Goal: Task Accomplishment & Management: Complete application form

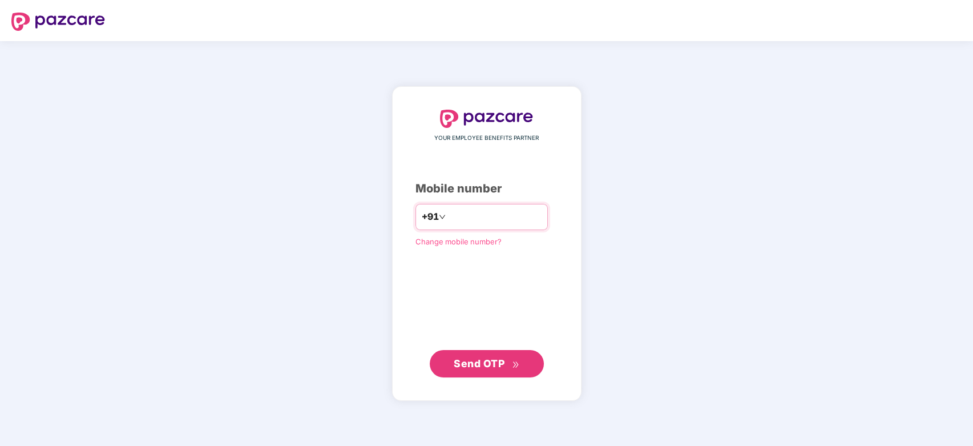
click at [525, 220] on input "number" at bounding box center [495, 217] width 94 height 18
type input "**********"
click at [491, 369] on span "Send OTP" at bounding box center [487, 363] width 66 height 16
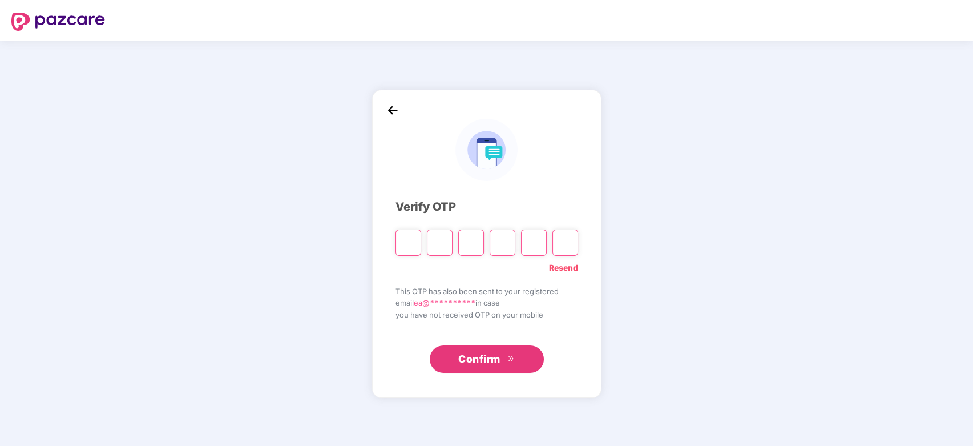
type input "*"
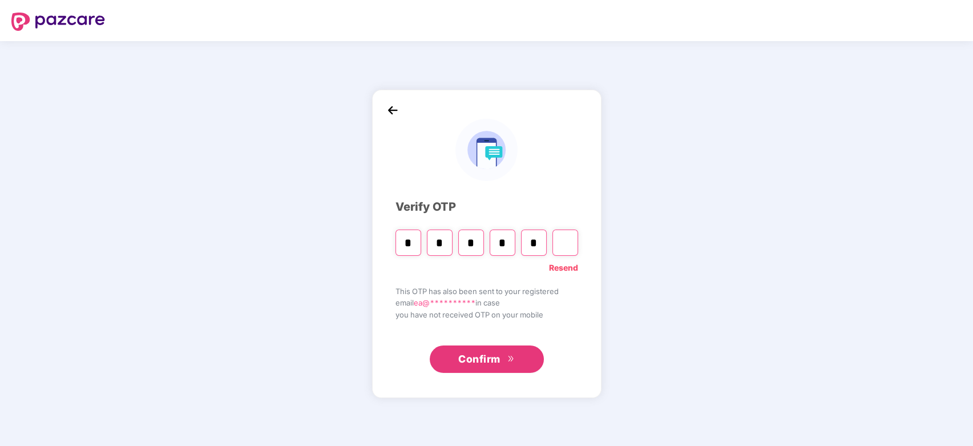
type input "*"
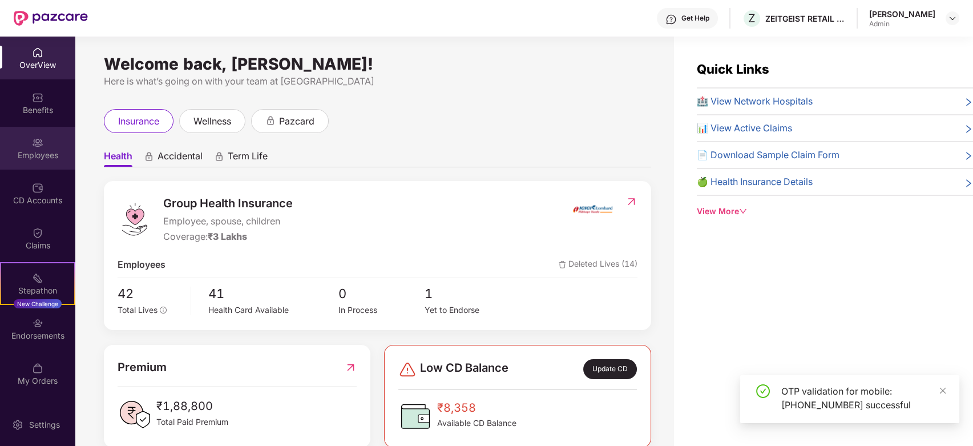
click at [42, 142] on img at bounding box center [37, 142] width 11 height 11
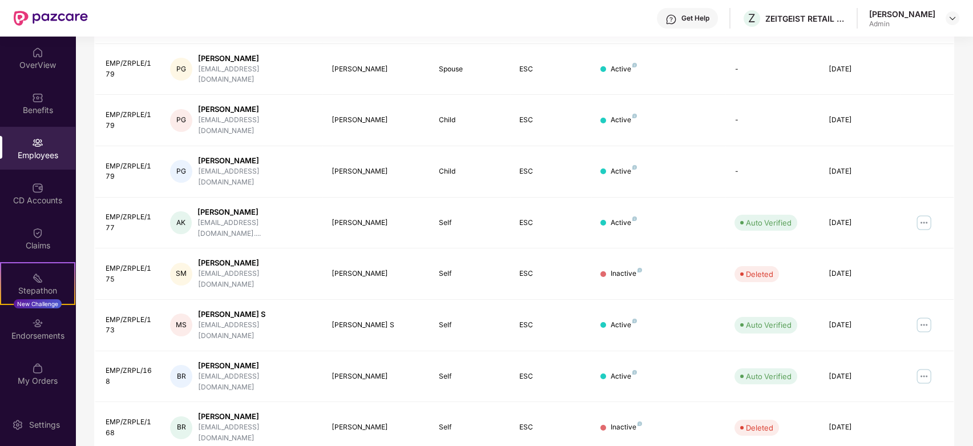
scroll to position [255, 0]
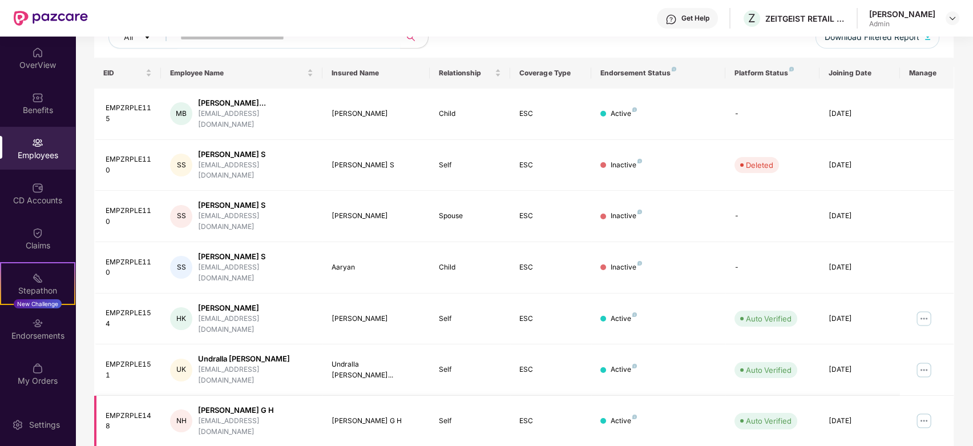
scroll to position [155, 0]
drag, startPoint x: 542, startPoint y: 272, endPoint x: 563, endPoint y: 216, distance: 59.8
click at [563, 243] on td "ESC" at bounding box center [550, 268] width 80 height 51
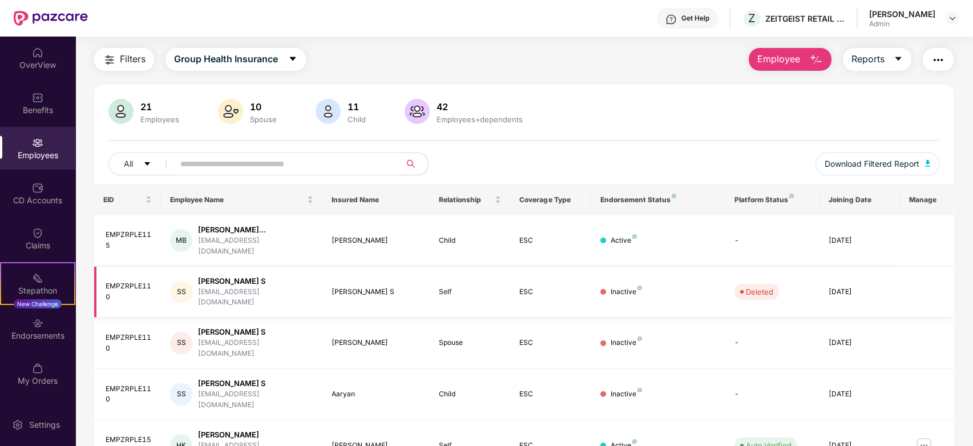
scroll to position [0, 0]
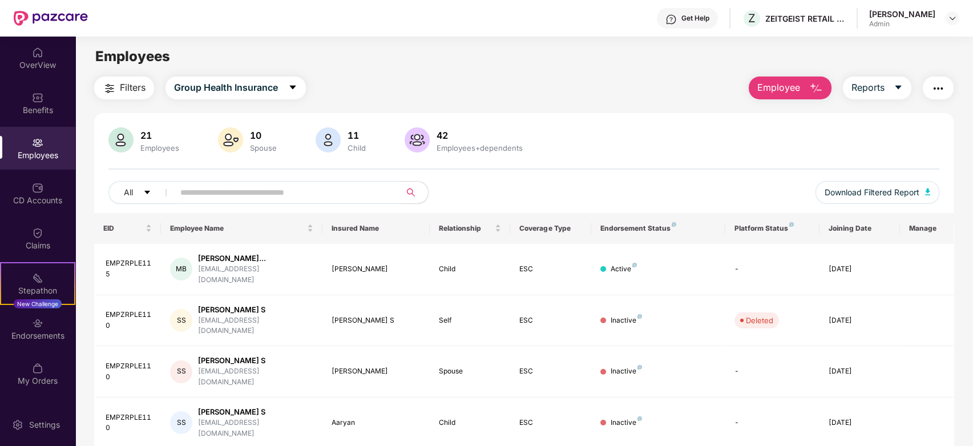
click at [802, 95] on button "Employee" at bounding box center [790, 87] width 83 height 23
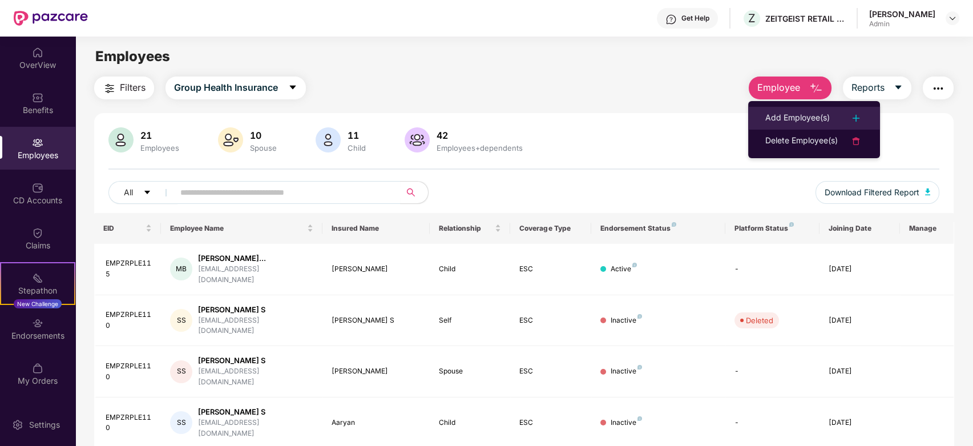
click at [802, 114] on div "Add Employee(s)" at bounding box center [798, 118] width 65 height 14
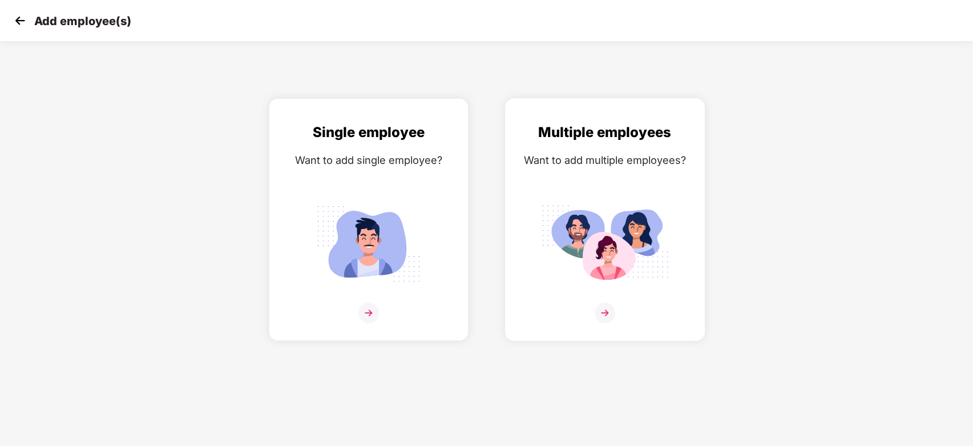
click at [601, 307] on img at bounding box center [605, 313] width 21 height 21
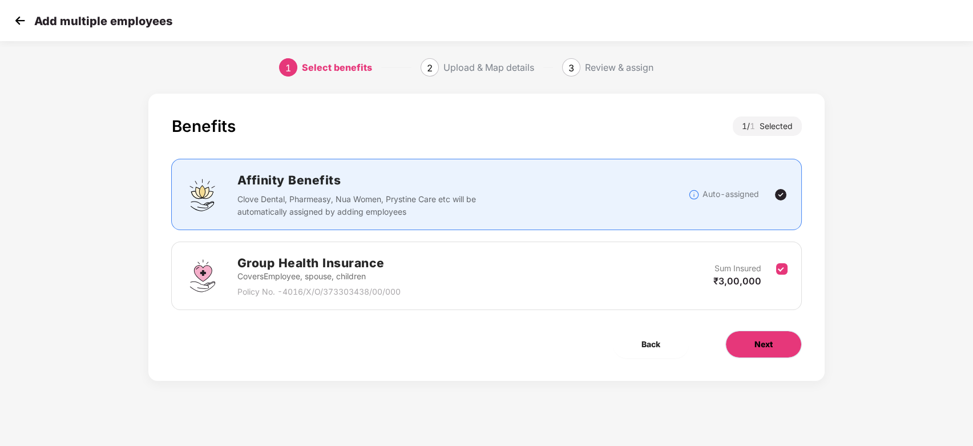
click at [771, 348] on span "Next" at bounding box center [764, 344] width 18 height 13
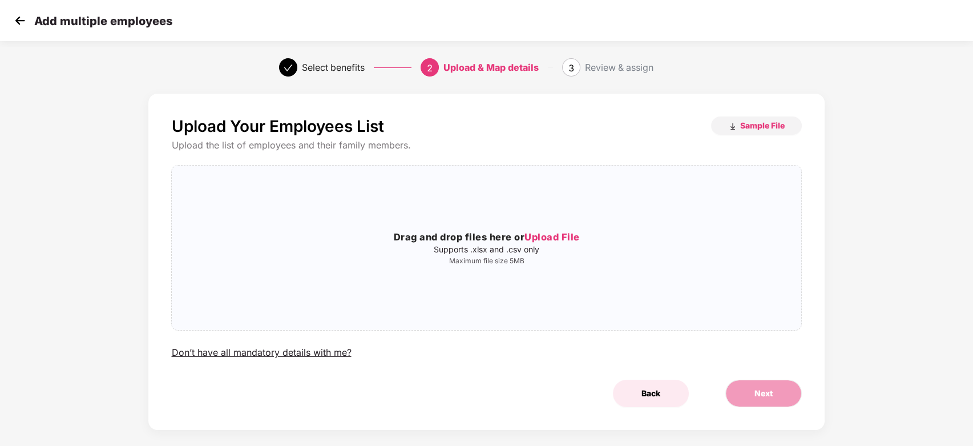
click at [649, 388] on span "Back" at bounding box center [651, 393] width 19 height 13
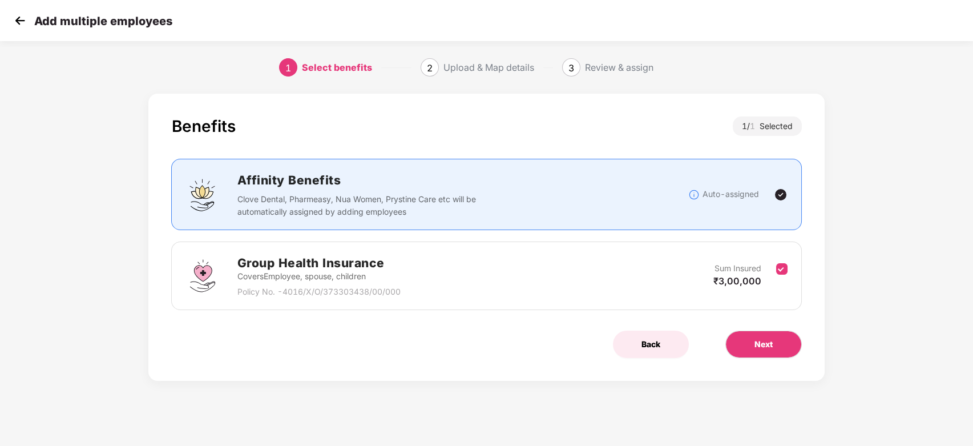
click at [648, 348] on span "Back" at bounding box center [651, 344] width 19 height 13
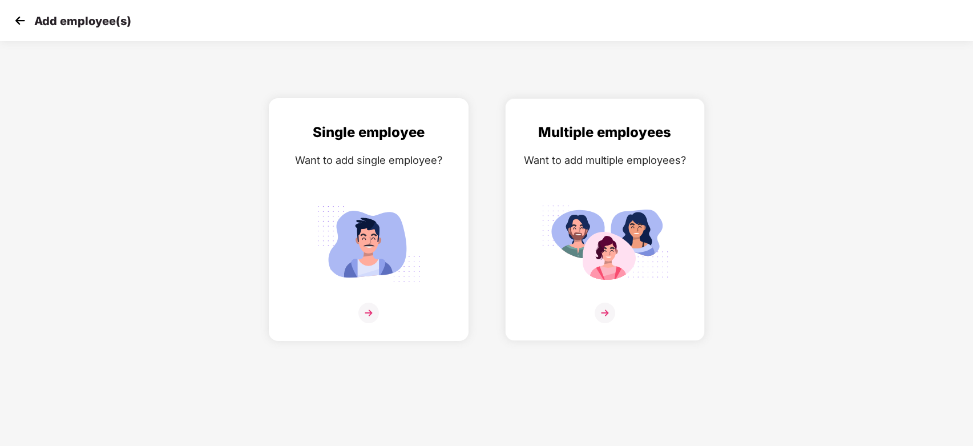
click at [365, 309] on img at bounding box center [369, 313] width 21 height 21
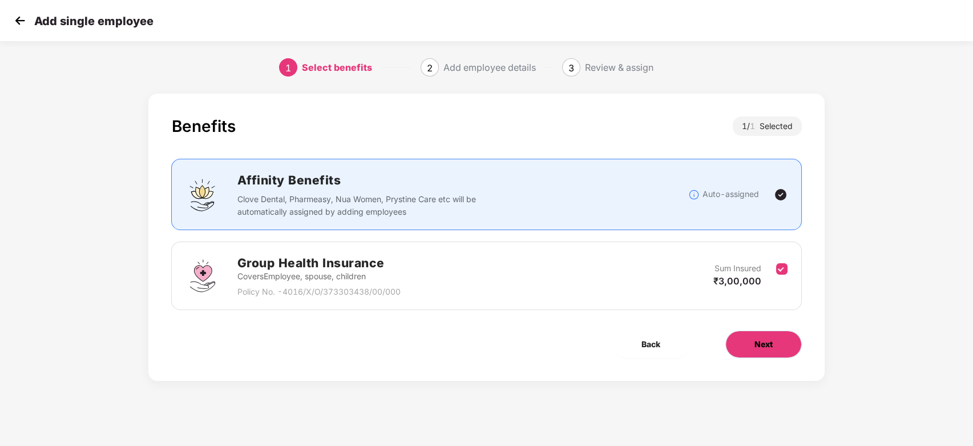
click at [771, 344] on span "Next" at bounding box center [764, 344] width 18 height 13
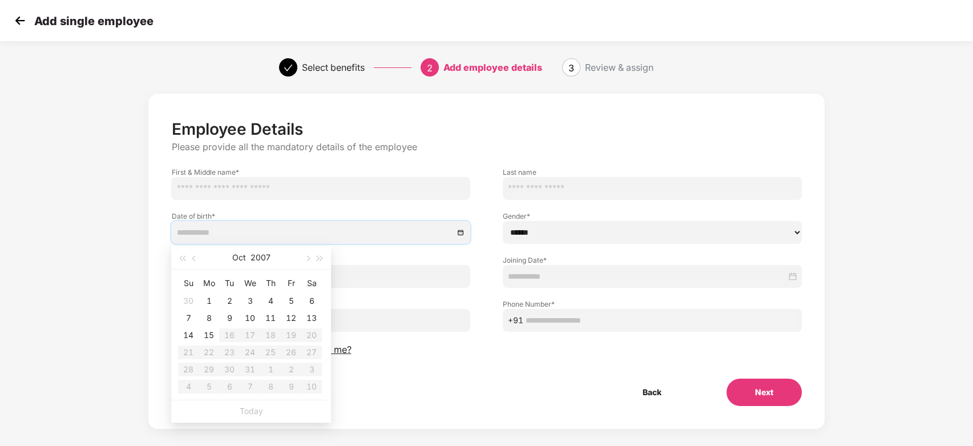
click at [421, 226] on input at bounding box center [314, 232] width 277 height 13
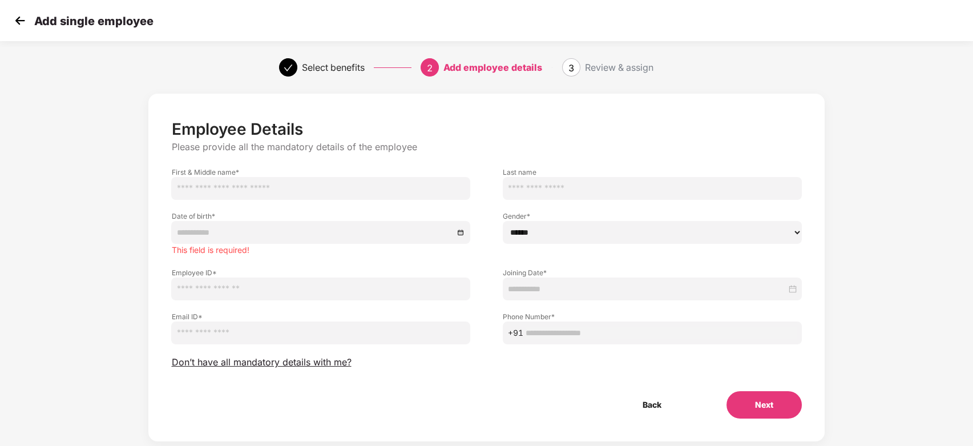
click at [844, 157] on div "Employee Details Please provide all the mandatory details of the employee First…" at bounding box center [486, 279] width 811 height 382
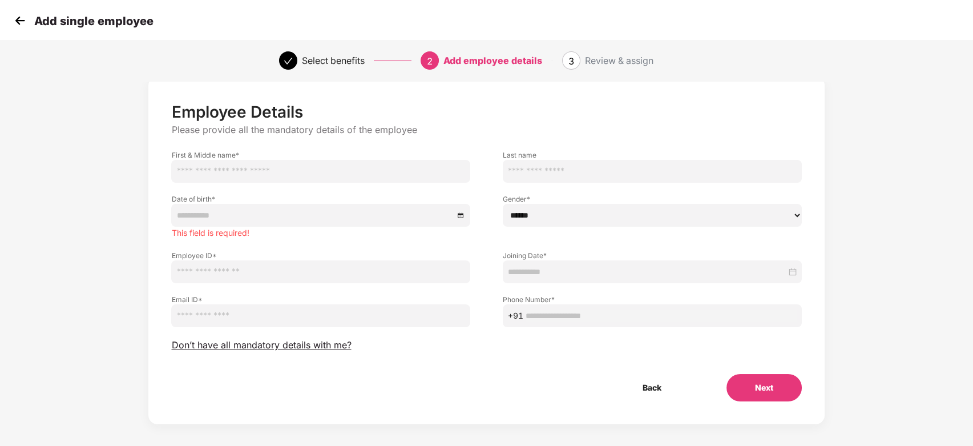
scroll to position [23, 0]
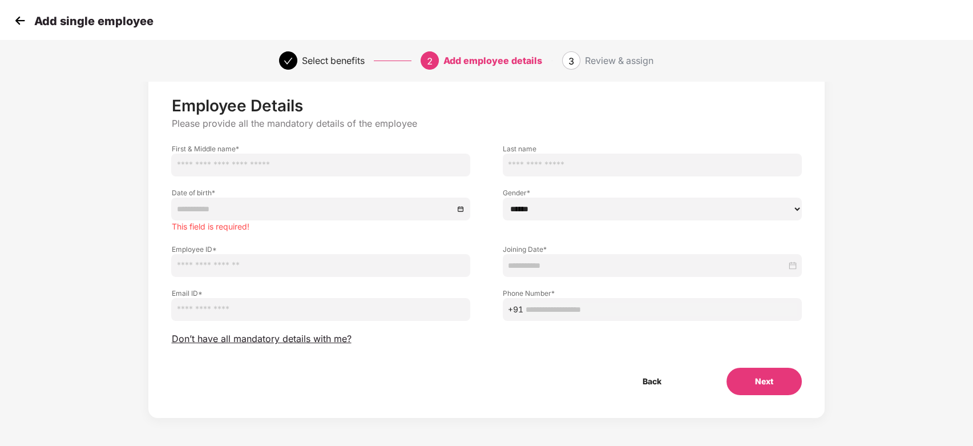
click at [22, 26] on img at bounding box center [19, 20] width 17 height 17
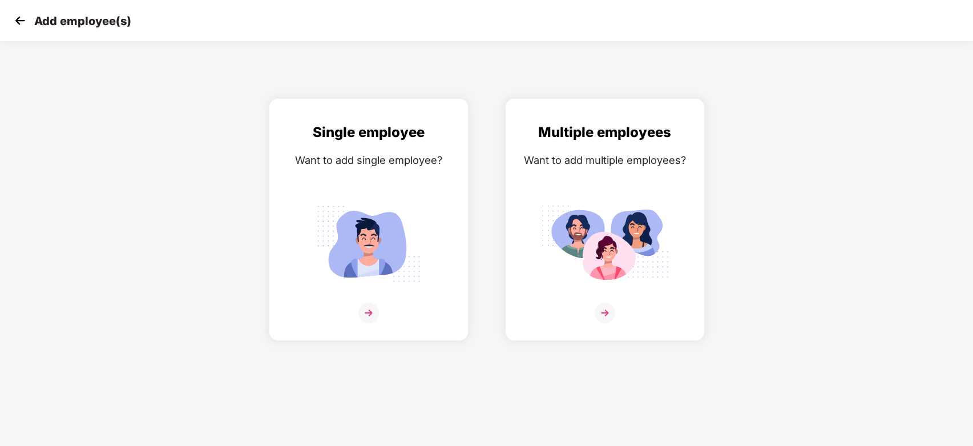
click at [26, 22] on img at bounding box center [19, 20] width 17 height 17
